Goal: Entertainment & Leisure: Consume media (video, audio)

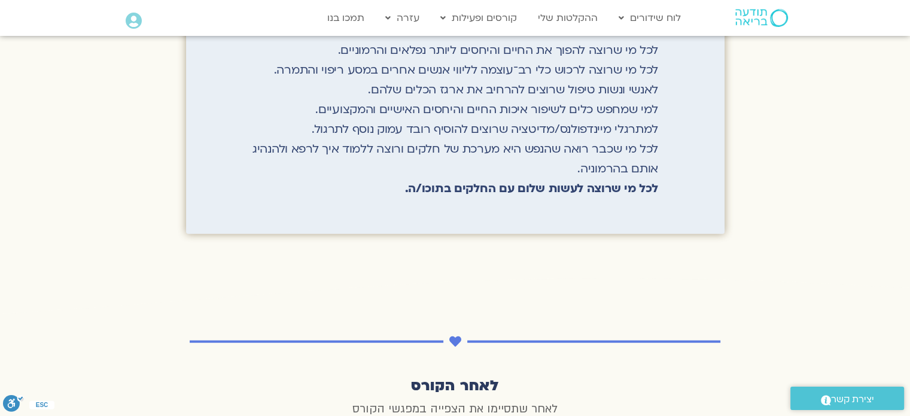
scroll to position [2574, 0]
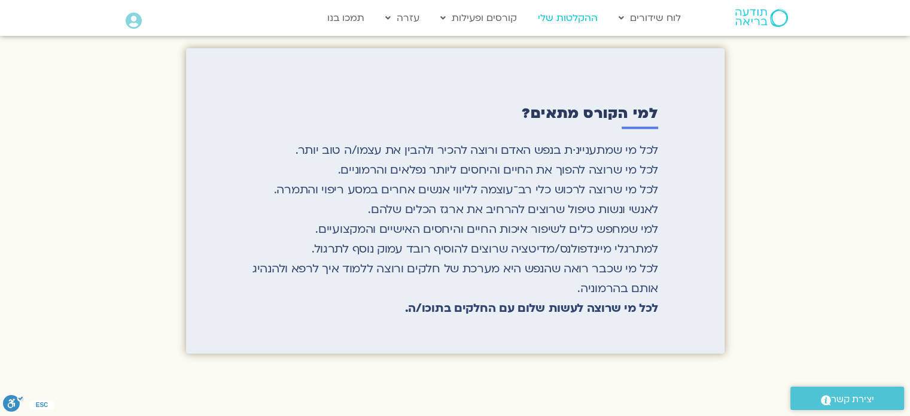
click at [571, 11] on link "ההקלטות שלי" at bounding box center [568, 18] width 72 height 23
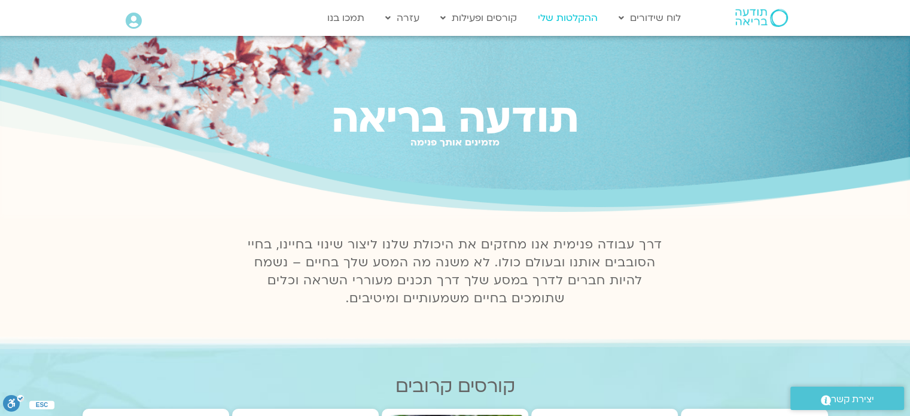
click at [577, 16] on link "ההקלטות שלי" at bounding box center [568, 18] width 72 height 23
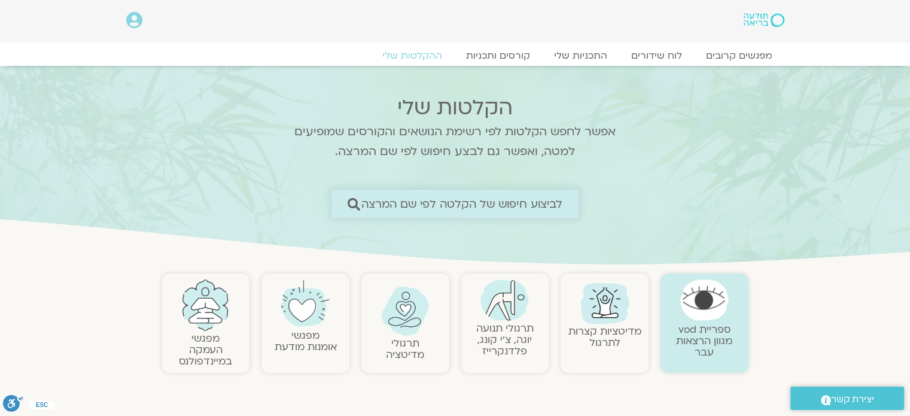
click at [530, 198] on span "לביצוע חיפוש של הקלטה לפי שם המרצה" at bounding box center [463, 204] width 202 height 13
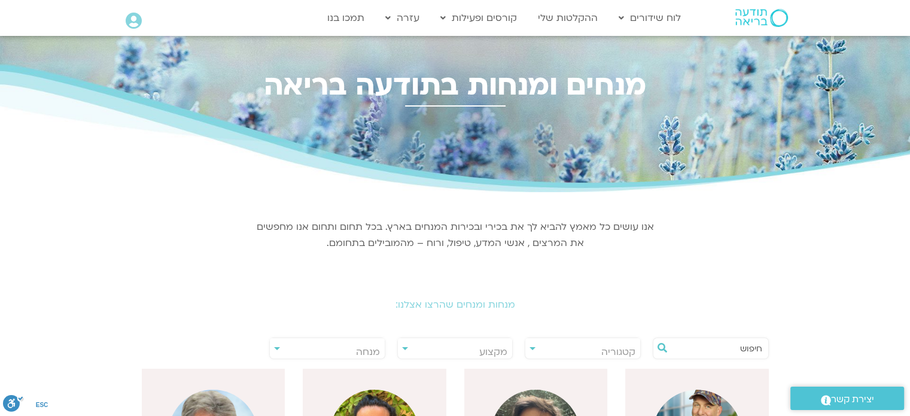
click at [350, 349] on span "מנחה" at bounding box center [327, 352] width 115 height 28
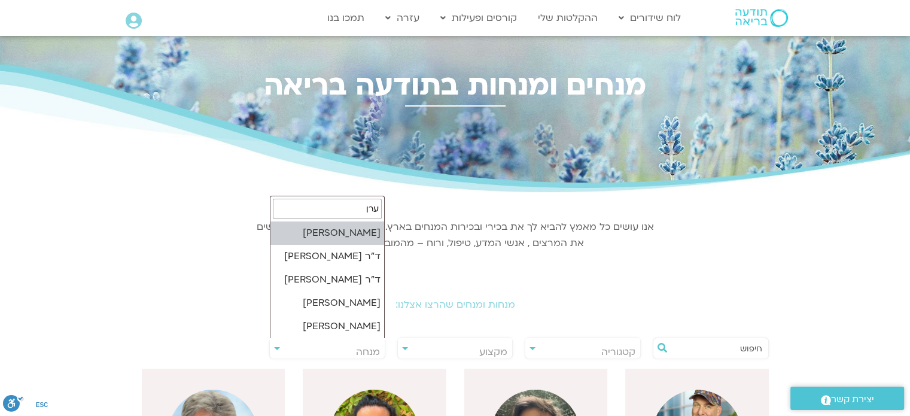
type input "ערן"
select select "******"
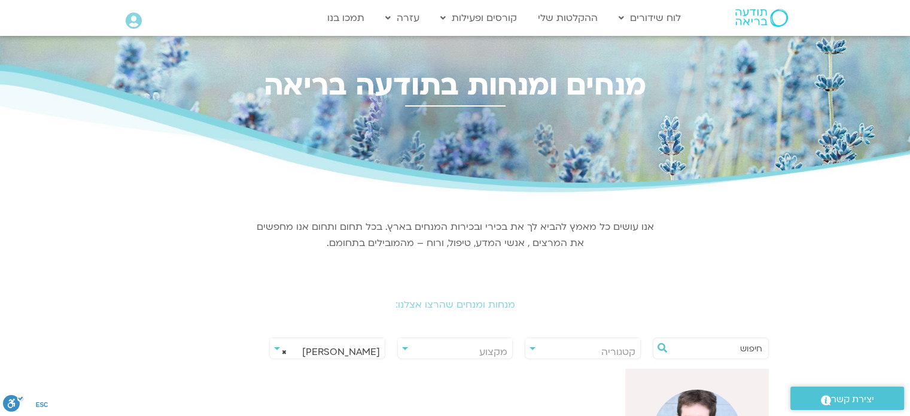
scroll to position [180, 0]
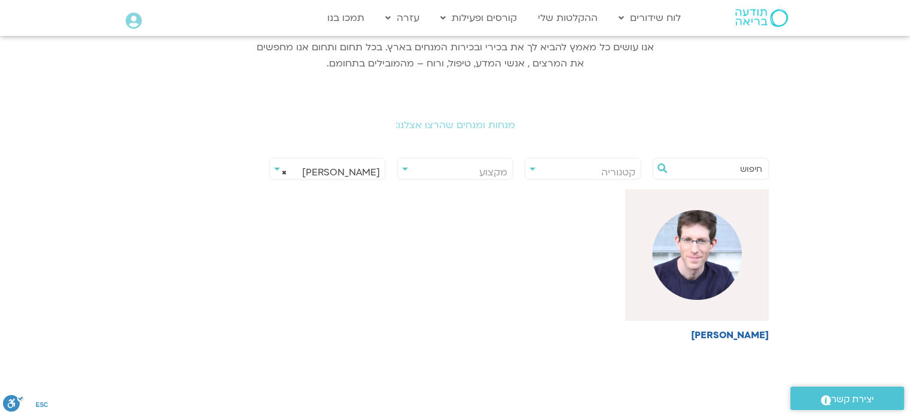
click at [724, 174] on input "text" at bounding box center [717, 169] width 91 height 20
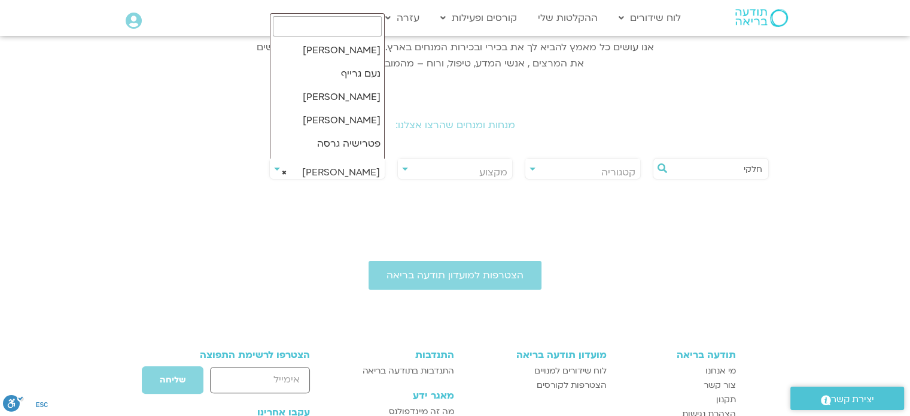
click at [324, 170] on span "× ערן טייכר" at bounding box center [327, 173] width 115 height 28
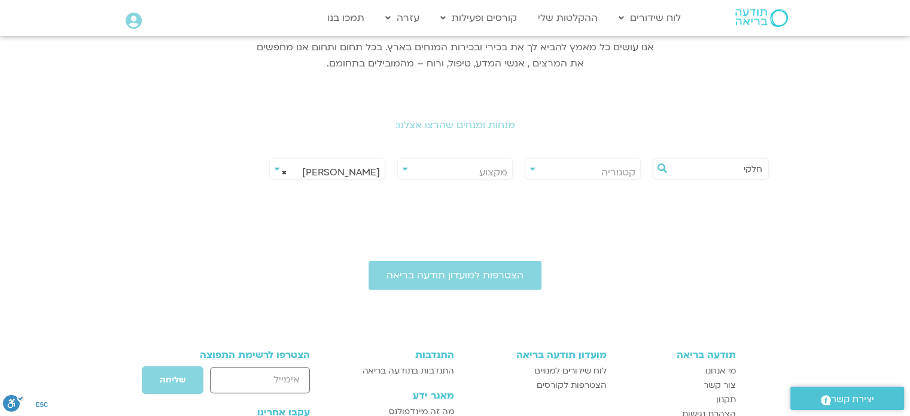
drag, startPoint x: 730, startPoint y: 168, endPoint x: 777, endPoint y: 165, distance: 46.8
click at [777, 165] on div "**********" at bounding box center [455, 172] width 670 height 34
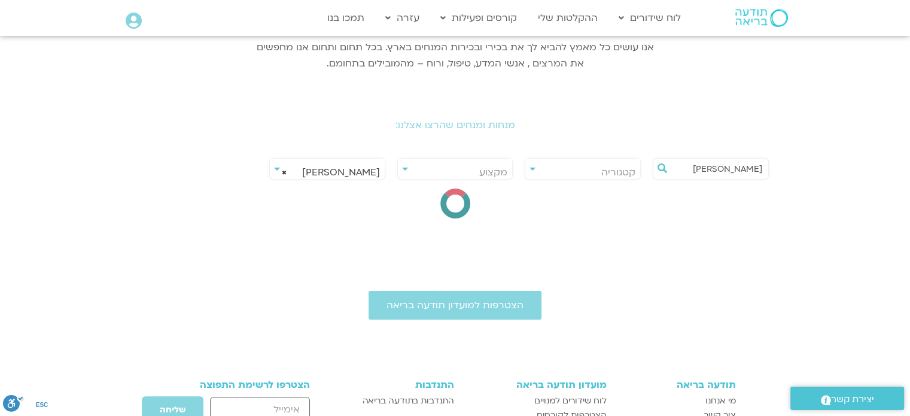
type input "ערן טייכר"
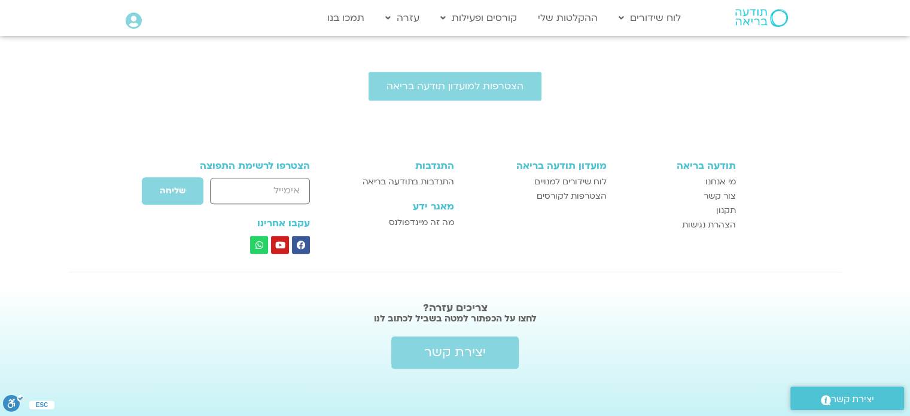
scroll to position [183, 0]
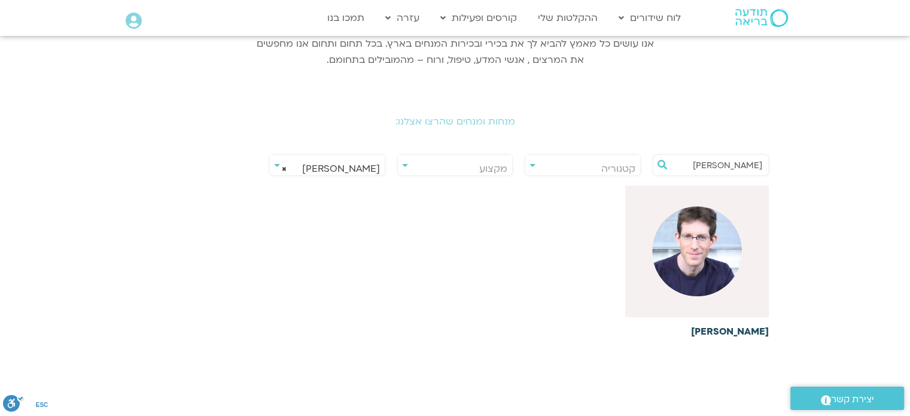
click at [721, 210] on div at bounding box center [697, 252] width 144 height 132
click at [751, 330] on h6 "[PERSON_NAME]" at bounding box center [697, 331] width 144 height 11
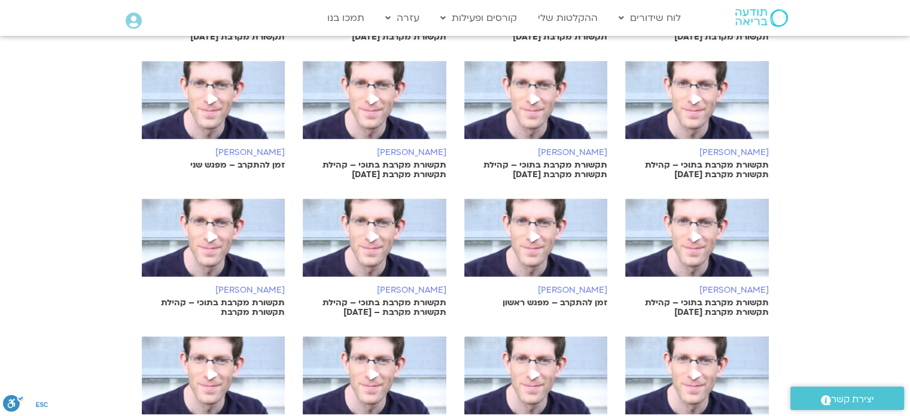
scroll to position [599, 0]
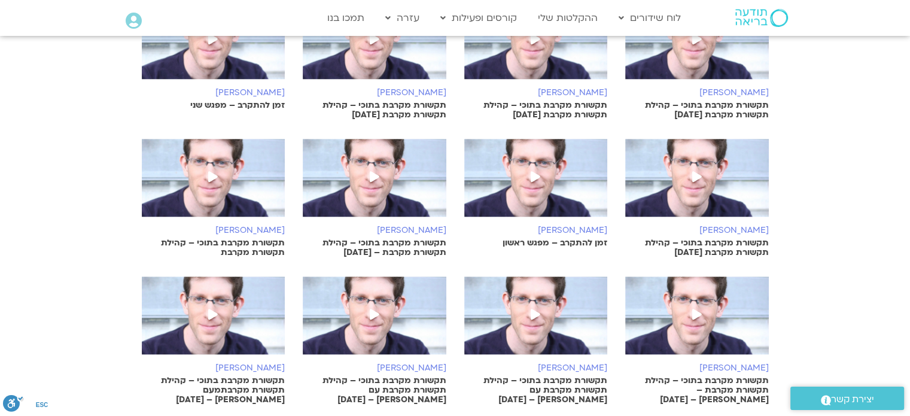
click at [420, 378] on p "תקשורת מקרבת בתוכי – קהילת תקשורת מקרבת עם ערן טייכר – 03/06/25" at bounding box center [375, 390] width 144 height 29
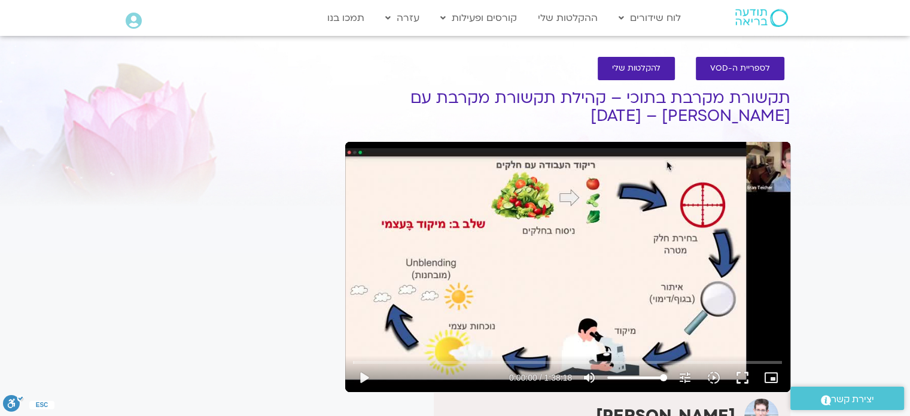
scroll to position [60, 0]
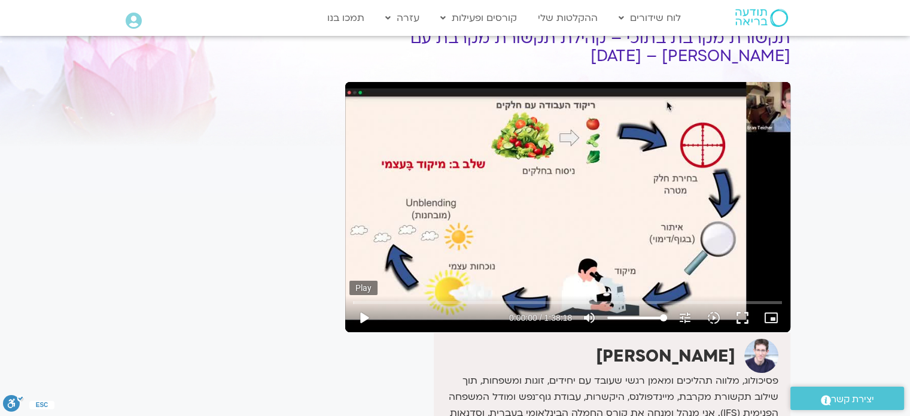
click at [363, 318] on button "play_arrow" at bounding box center [364, 317] width 29 height 29
click at [363, 315] on button "pause" at bounding box center [364, 317] width 29 height 29
type input "940.91409"
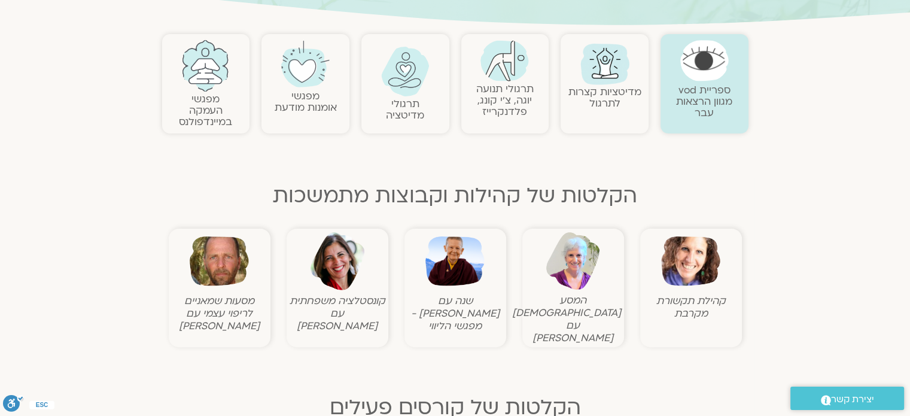
scroll to position [419, 0]
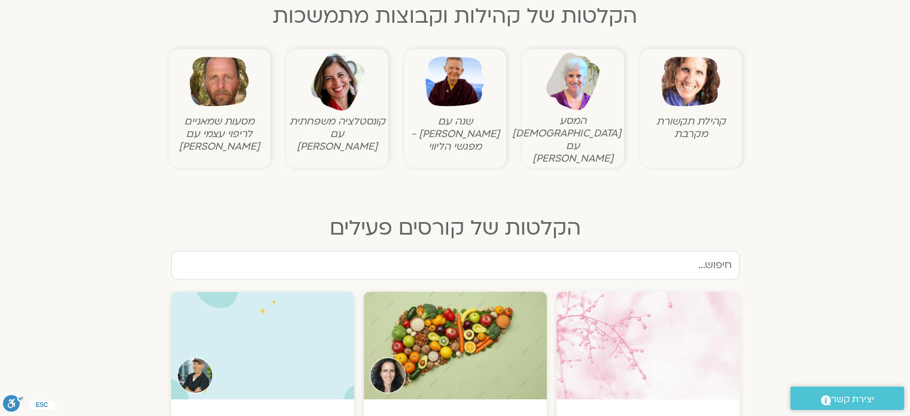
click at [697, 251] on input "text" at bounding box center [455, 265] width 569 height 29
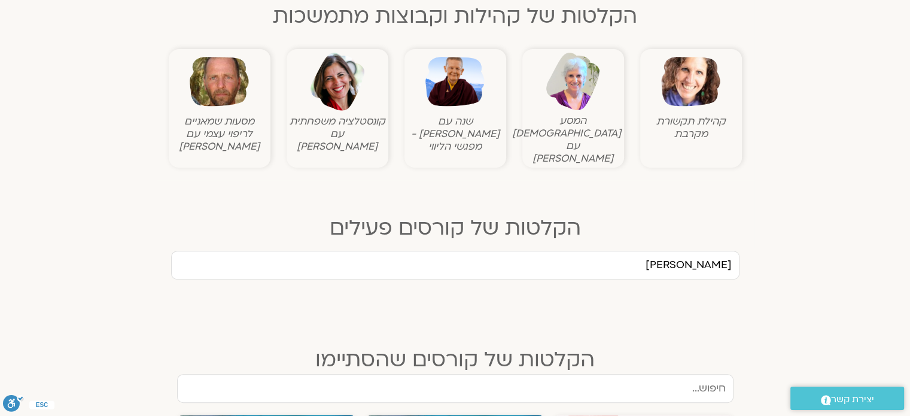
type input "[PERSON_NAME]"
click at [704, 251] on input "[PERSON_NAME]" at bounding box center [455, 265] width 569 height 29
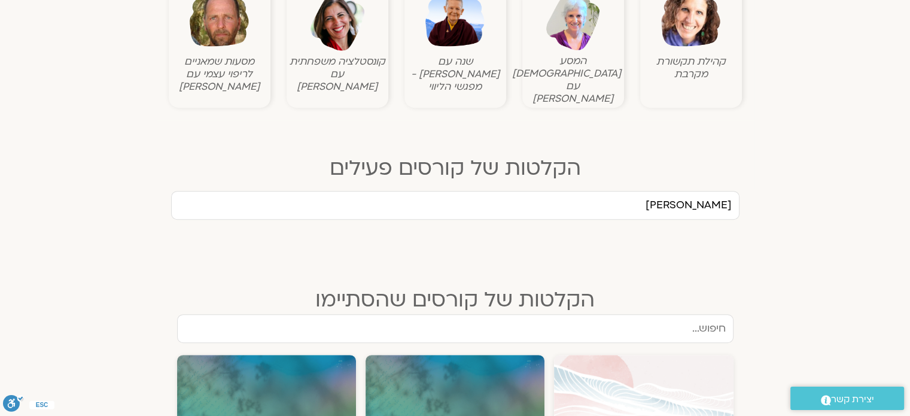
click at [632, 321] on input "text" at bounding box center [455, 328] width 557 height 29
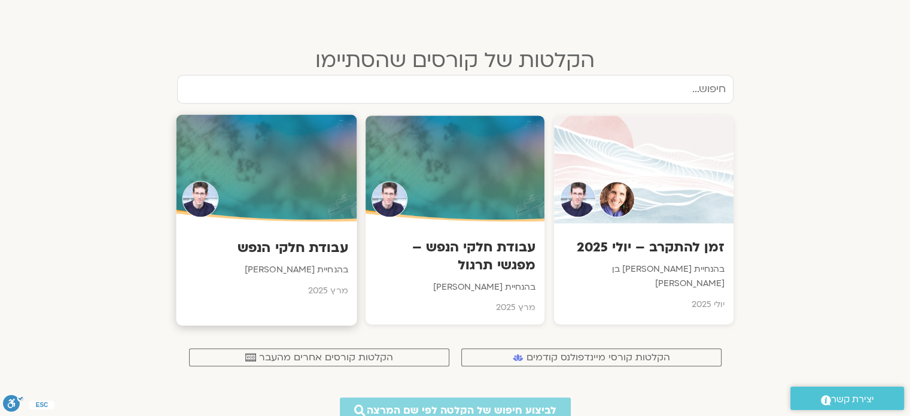
click at [297, 246] on div "עבודת חלקי הנפש בהנחיית ערן טייכר מרץ 2025" at bounding box center [266, 265] width 181 height 84
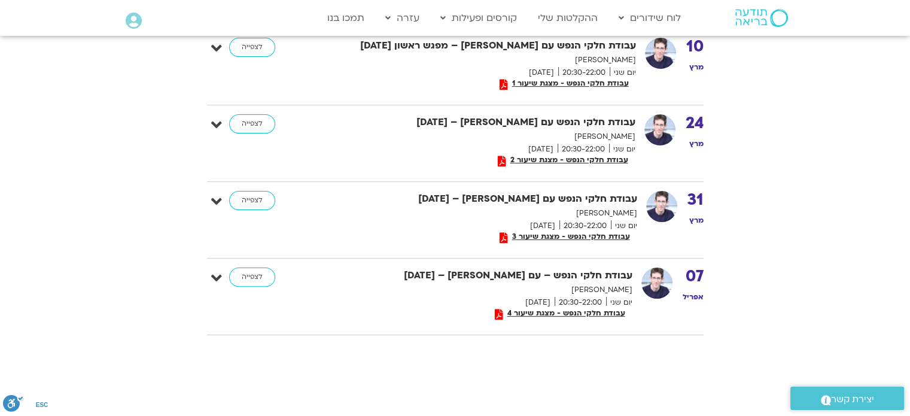
scroll to position [239, 0]
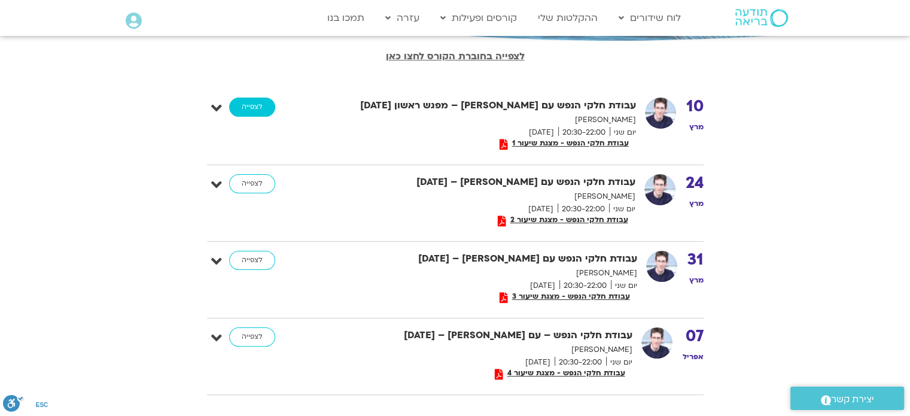
click at [256, 102] on link "לצפייה" at bounding box center [252, 107] width 46 height 19
